Goal: Task Accomplishment & Management: Manage account settings

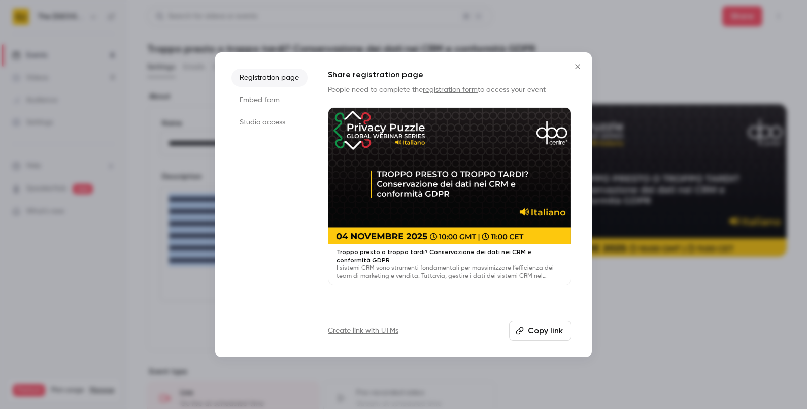
click at [576, 63] on icon "Close" at bounding box center [578, 66] width 12 height 8
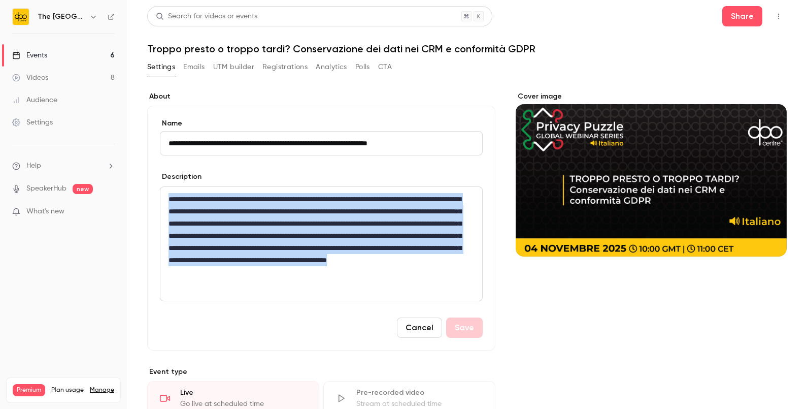
click at [92, 55] on link "Events 6" at bounding box center [63, 55] width 127 height 22
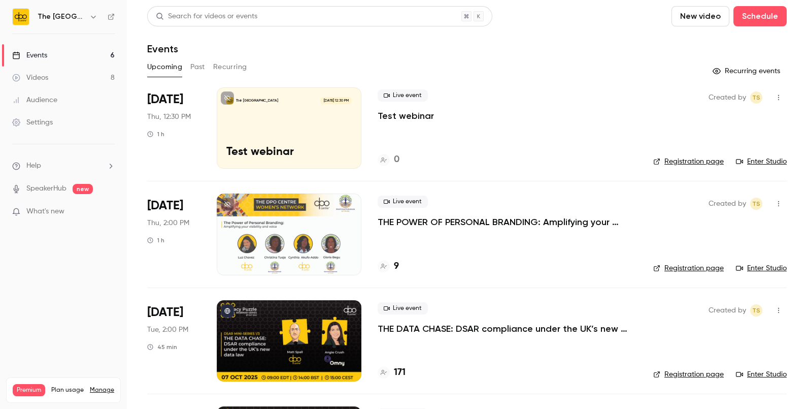
click at [214, 64] on button "Recurring" at bounding box center [230, 67] width 34 height 16
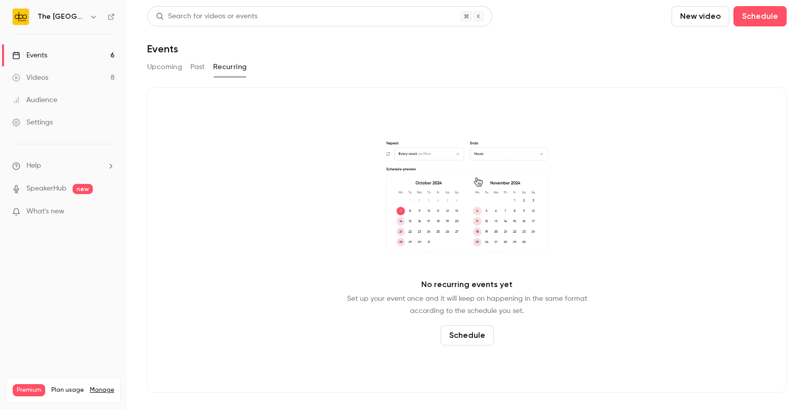
click at [201, 63] on button "Past" at bounding box center [197, 67] width 15 height 16
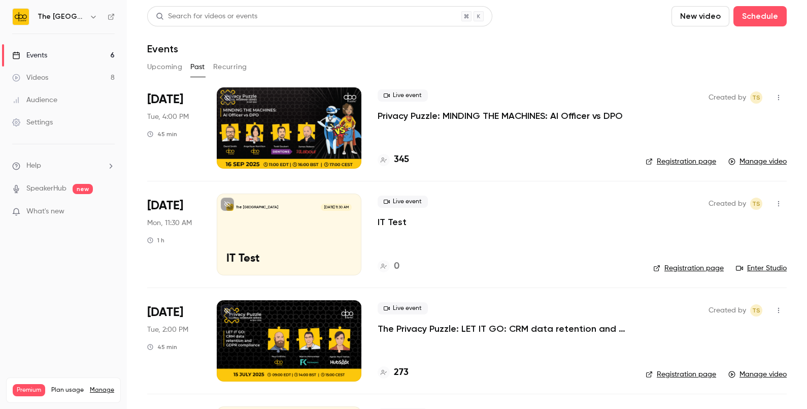
click at [421, 105] on div "Live event Privacy Puzzle: MINDING THE MACHINES: AI Officer vs DPO" at bounding box center [504, 105] width 252 height 32
click at [422, 106] on div "Live event Privacy Puzzle: MINDING THE MACHINES: AI Officer vs DPO" at bounding box center [504, 105] width 252 height 32
click at [424, 111] on p "Privacy Puzzle: MINDING THE MACHINES: AI Officer vs DPO" at bounding box center [500, 116] width 245 height 12
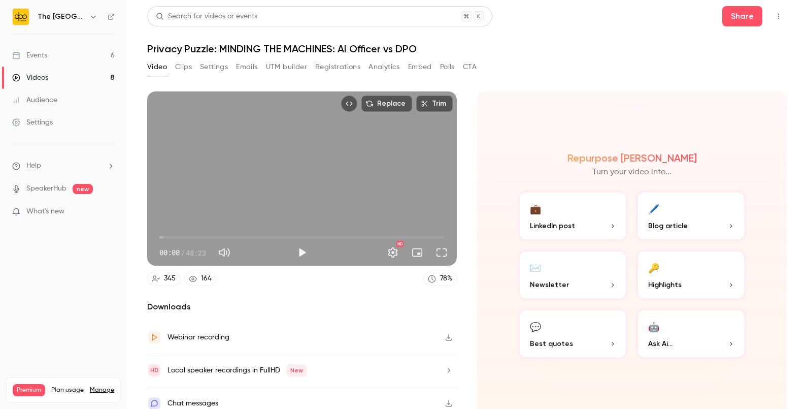
click at [325, 64] on button "Registrations" at bounding box center [337, 67] width 45 height 16
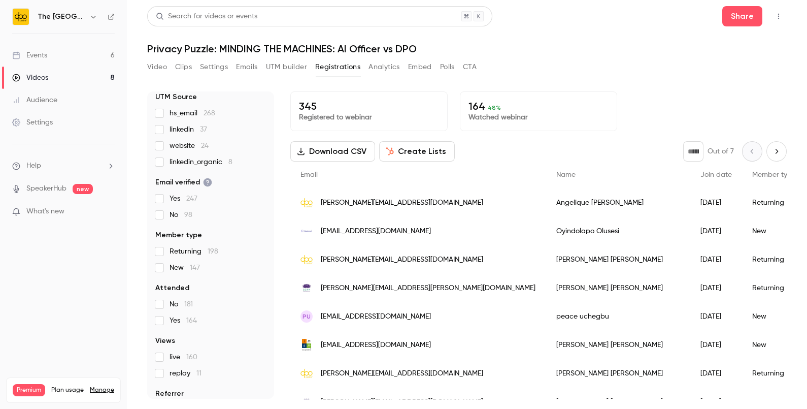
scroll to position [89, 0]
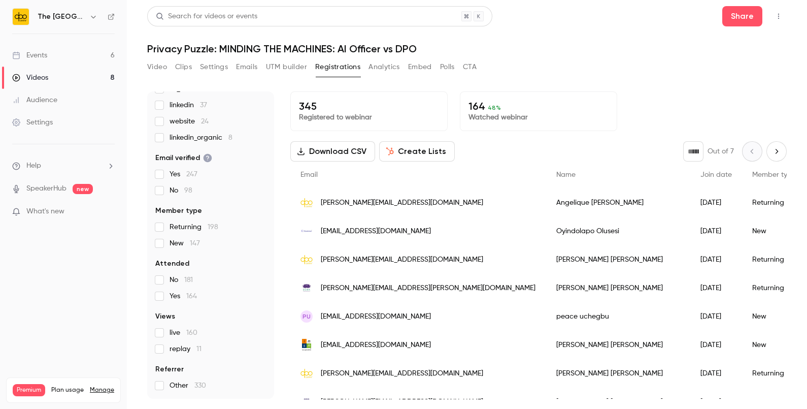
click at [94, 60] on link "Events 6" at bounding box center [63, 55] width 127 height 22
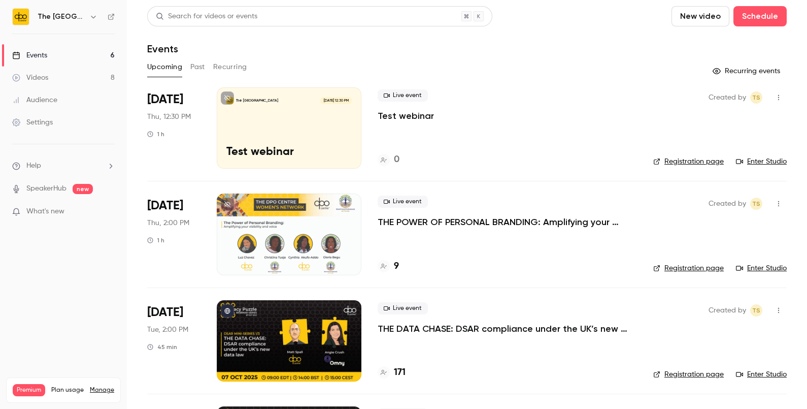
click at [400, 221] on p "THE POWER OF PERSONAL BRANDING: Amplifying your visibility invoice" at bounding box center [507, 222] width 259 height 12
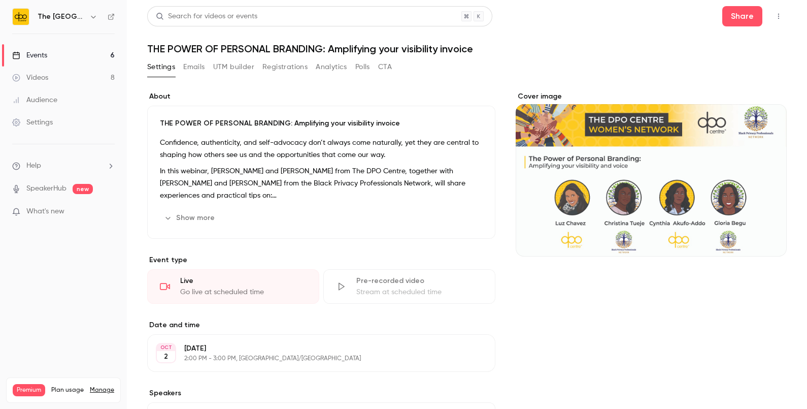
click at [217, 218] on button "Show more" at bounding box center [190, 218] width 61 height 16
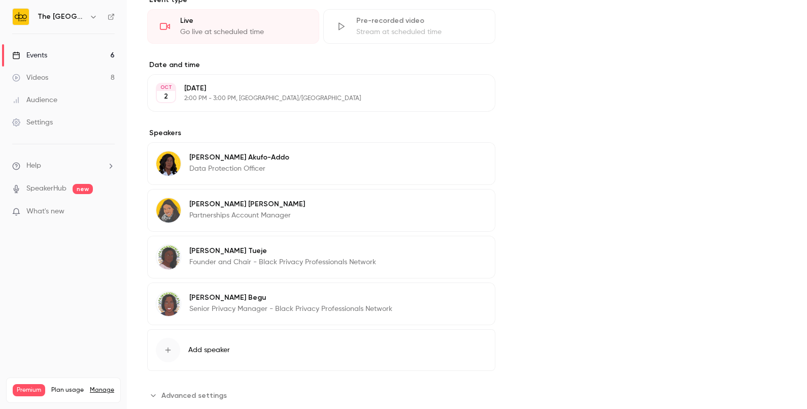
scroll to position [362, 0]
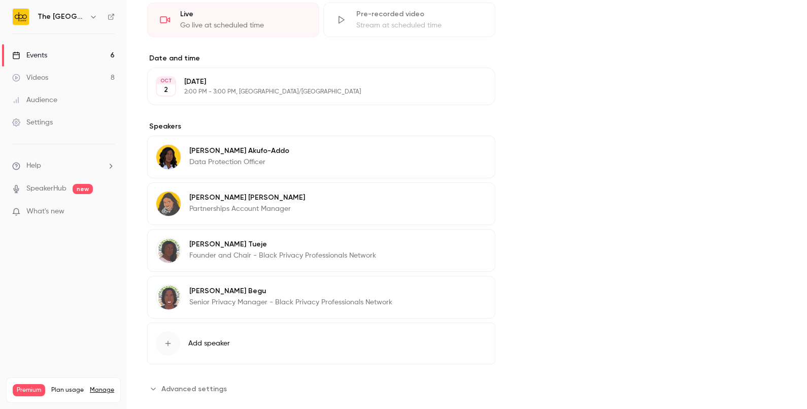
drag, startPoint x: 471, startPoint y: 292, endPoint x: 463, endPoint y: 290, distance: 8.3
click at [463, 290] on button "Edit" at bounding box center [468, 292] width 37 height 16
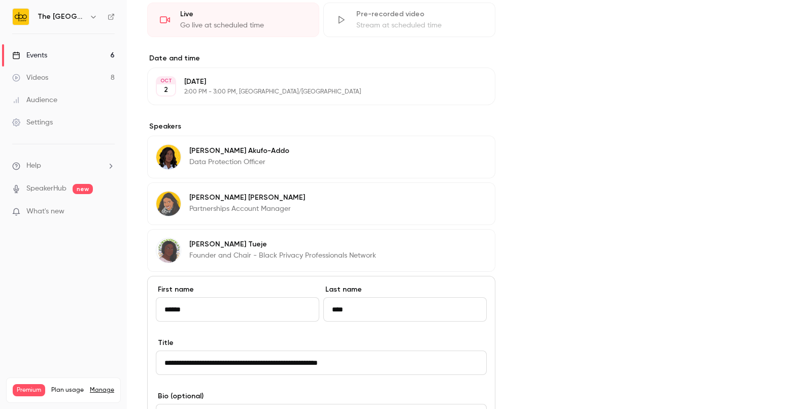
click at [389, 360] on input "**********" at bounding box center [321, 362] width 331 height 24
drag, startPoint x: 244, startPoint y: 359, endPoint x: 76, endPoint y: 363, distance: 167.6
click at [76, 363] on div "The DPO Centre Events 6 Videos 8 Audience Settings Help SpeakerHub new What's n…" at bounding box center [403, 204] width 807 height 409
paste input "**********"
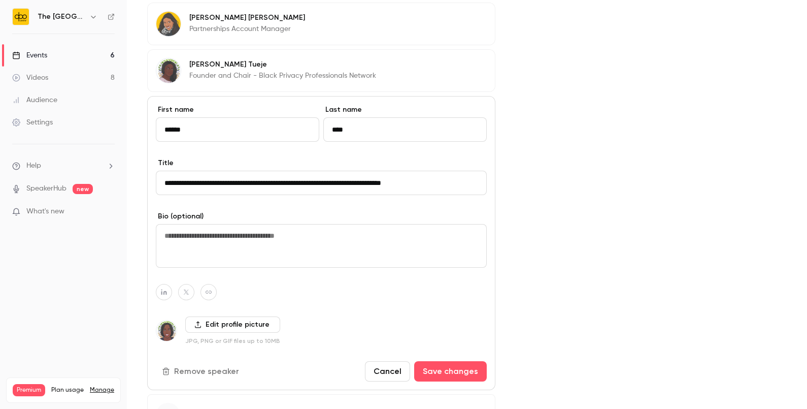
scroll to position [555, 0]
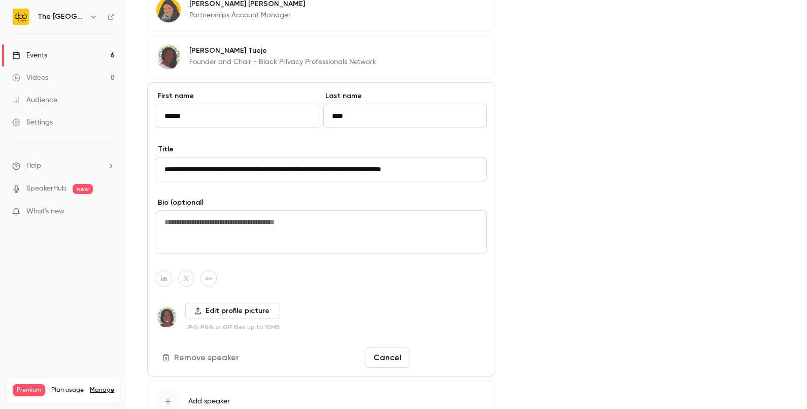
type input "**********"
click at [446, 358] on button "Save changes" at bounding box center [450, 357] width 73 height 20
